Goal: Obtain resource: Obtain resource

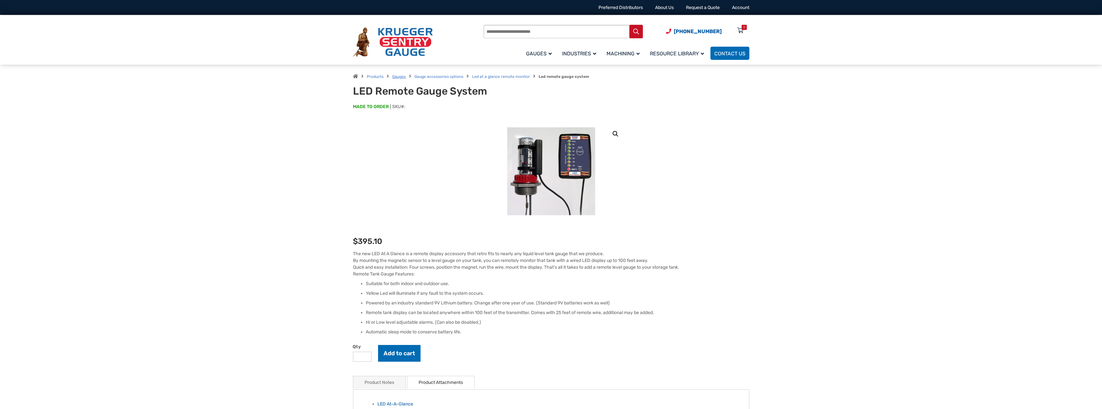
click at [398, 77] on link "Gauges" at bounding box center [399, 76] width 14 height 5
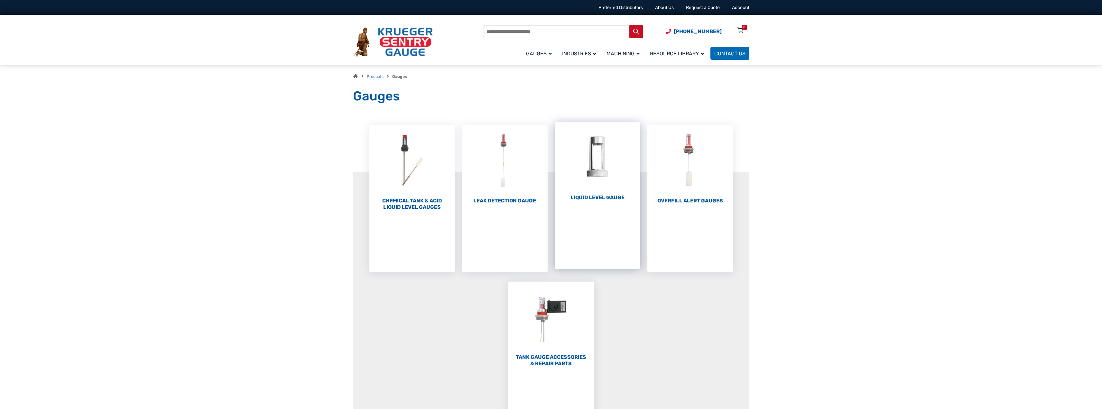
click at [603, 204] on li "Liquid Level Gauge (10)" at bounding box center [598, 195] width 86 height 147
click at [601, 197] on h2 "Liquid Level Gauge (10)" at bounding box center [598, 197] width 86 height 6
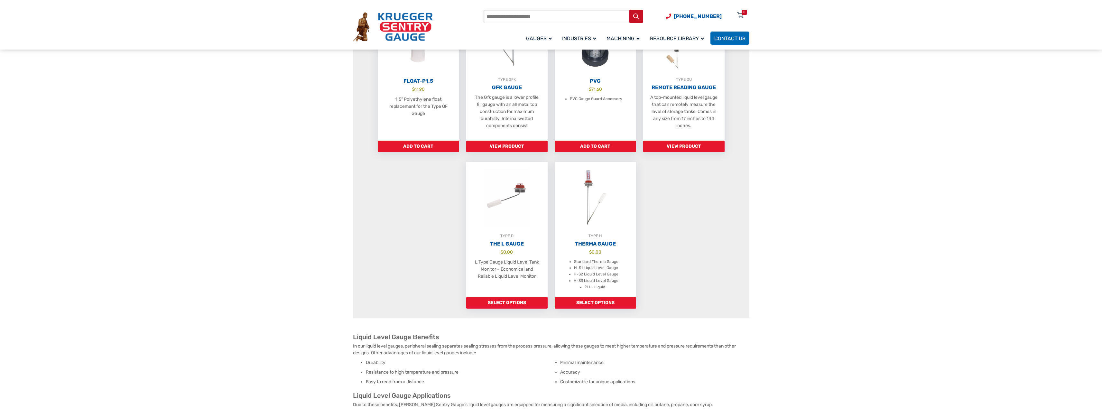
scroll to position [429, 0]
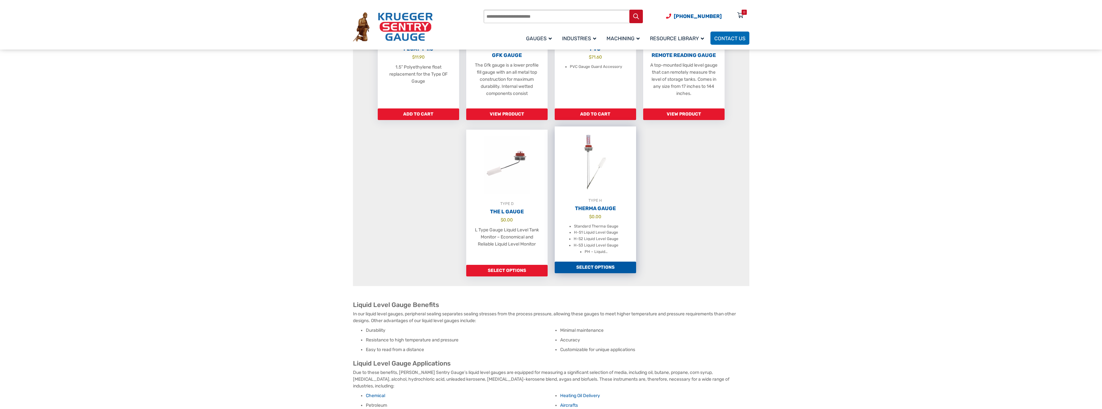
click at [598, 212] on h2 "Therma Gauge" at bounding box center [595, 208] width 81 height 6
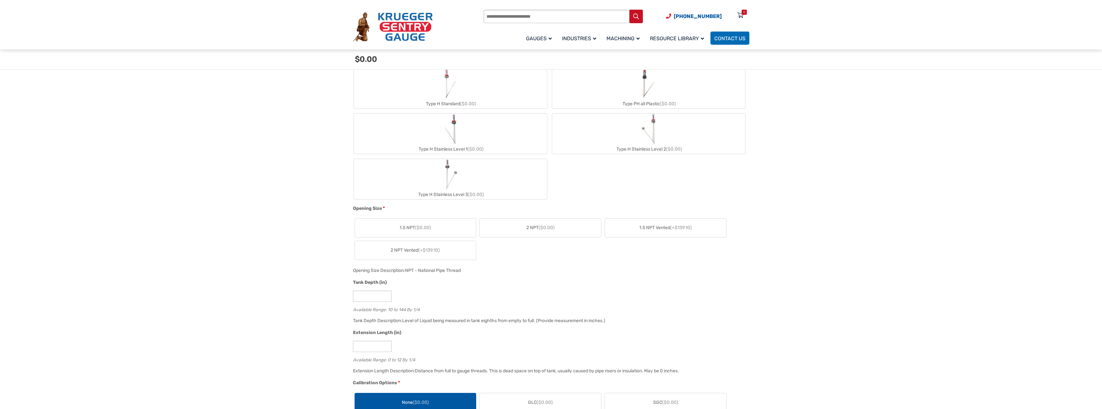
scroll to position [257, 0]
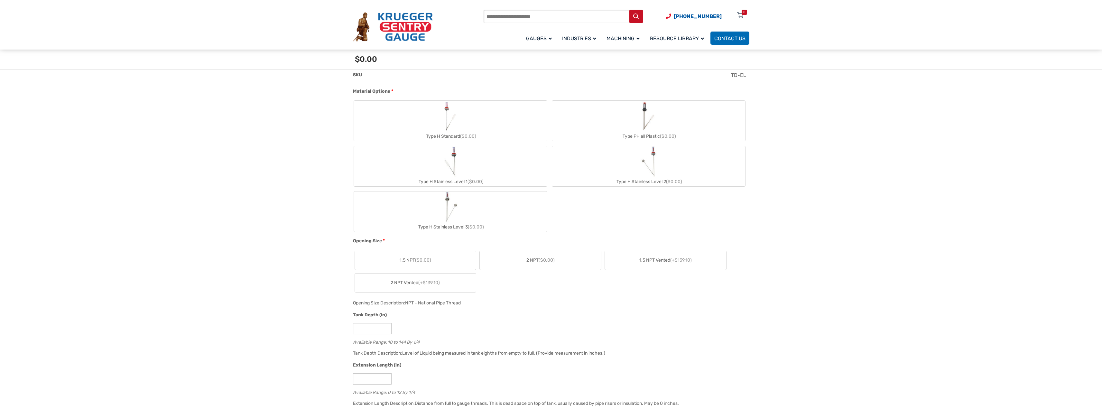
click at [406, 170] on label "Type H Stainless Level 1 ($0.00)" at bounding box center [450, 166] width 193 height 40
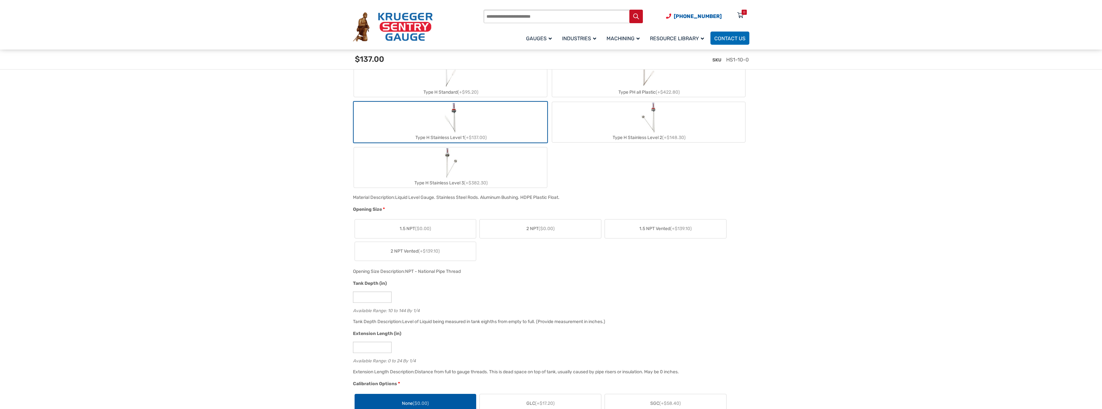
scroll to position [343, 0]
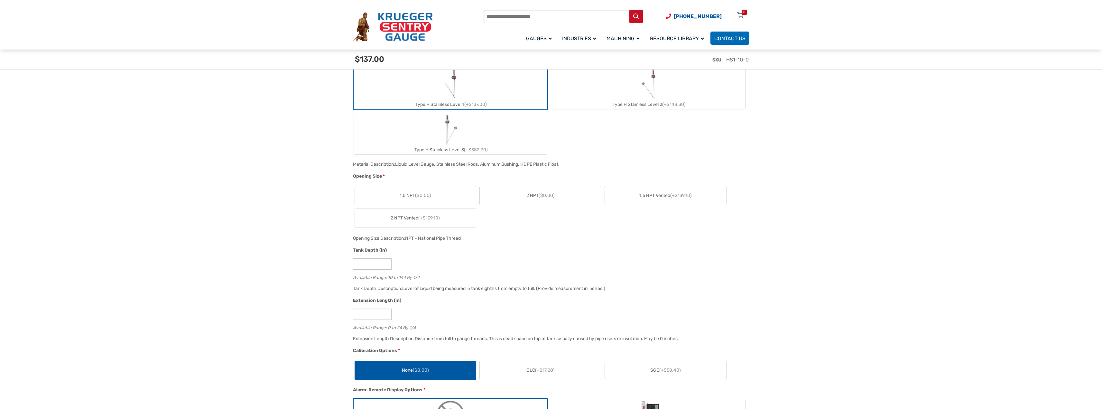
click at [564, 193] on label "2 NPT ($0.00)" at bounding box center [540, 195] width 121 height 19
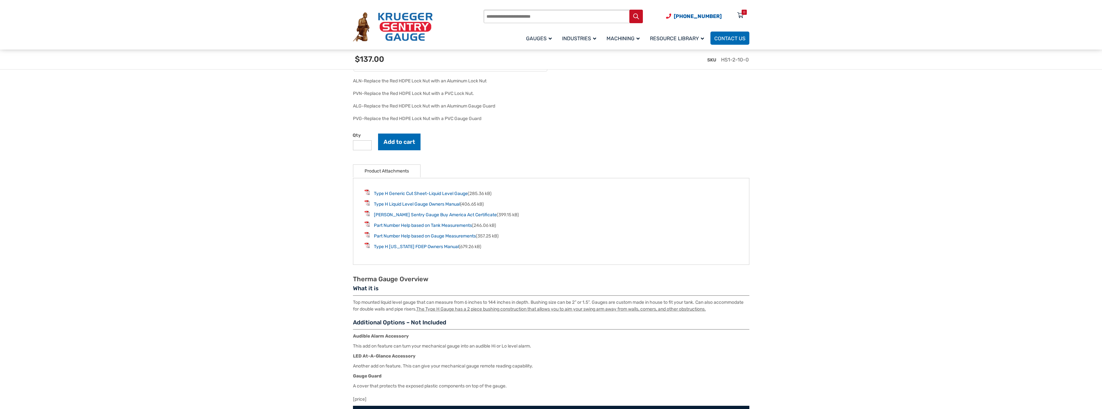
scroll to position [1030, 0]
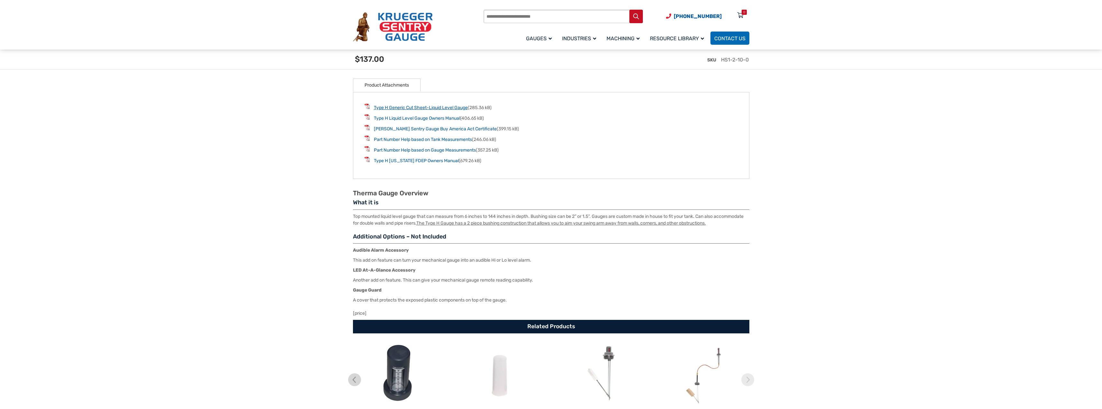
click at [379, 108] on link "Type H Generic Cut Sheet-Liquid Level Gauge" at bounding box center [421, 107] width 94 height 5
click at [388, 120] on link "Type H Liquid Level Gauge Owners Manual" at bounding box center [417, 118] width 86 height 5
click at [423, 130] on link "Krueger Sentry Gauge Buy America Act Certificate" at bounding box center [435, 128] width 123 height 5
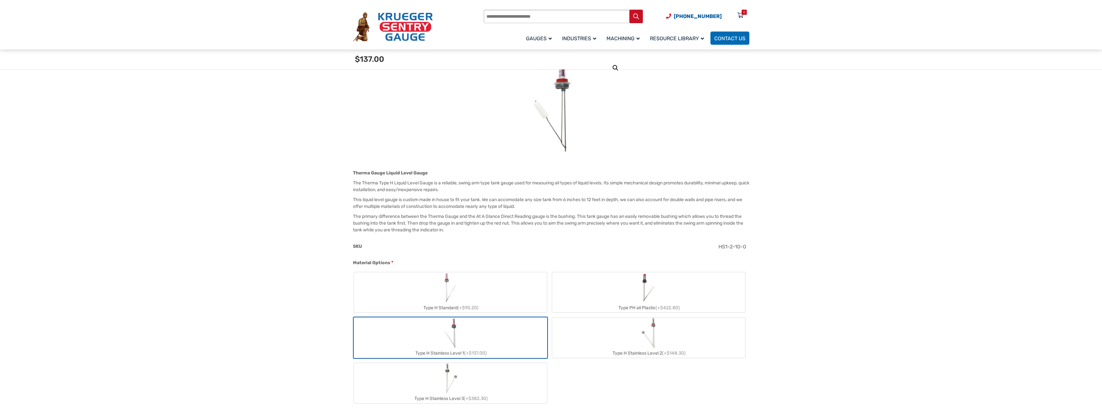
scroll to position [0, 0]
